Goal: Task Accomplishment & Management: Use online tool/utility

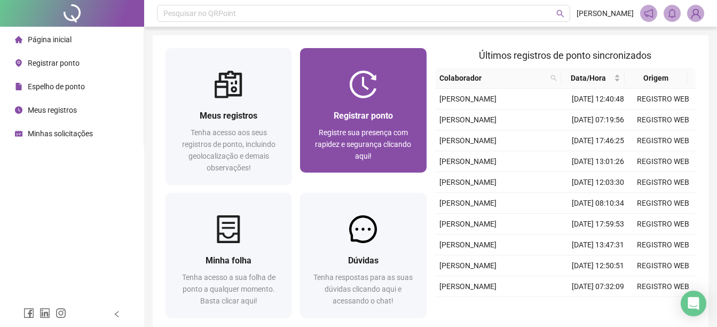
click at [372, 103] on div "Registrar ponto Registre sua presença com rapidez e segurança clicando aqui!" at bounding box center [363, 135] width 126 height 74
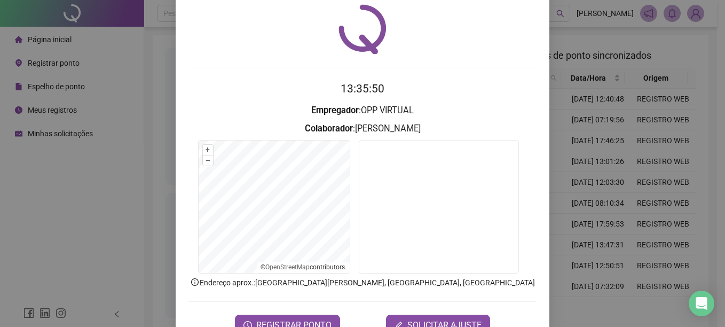
scroll to position [67, 0]
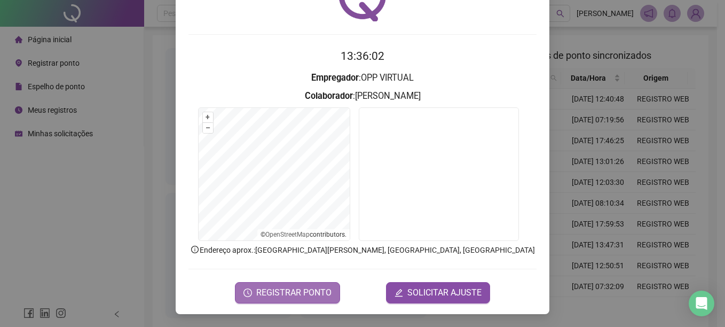
click at [277, 290] on span "REGISTRAR PONTO" at bounding box center [293, 292] width 75 height 13
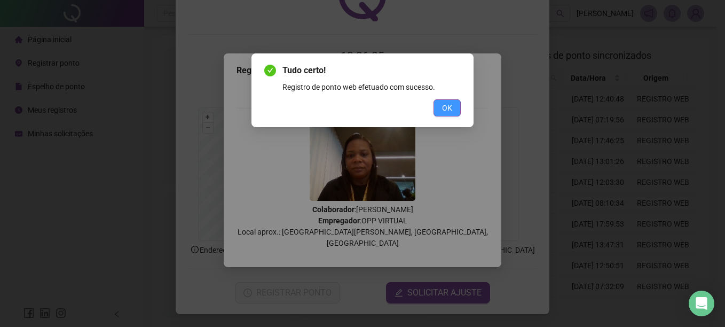
click at [445, 106] on span "OK" at bounding box center [447, 108] width 10 height 12
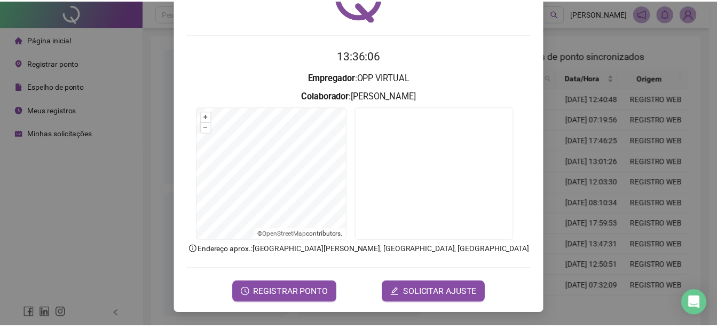
scroll to position [0, 0]
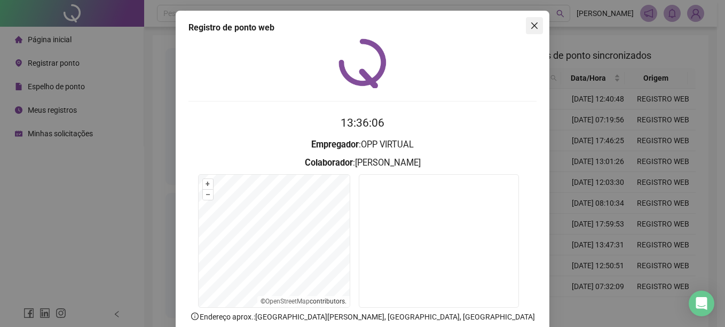
click at [534, 20] on button "Close" at bounding box center [534, 25] width 17 height 17
